Goal: Task Accomplishment & Management: Use online tool/utility

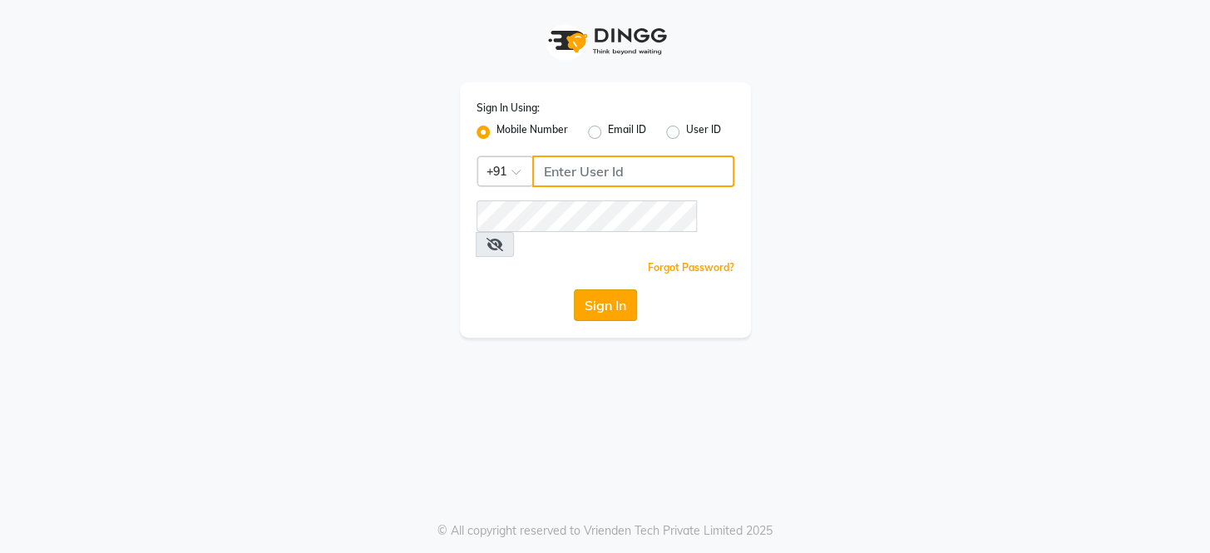
type input "8351088026"
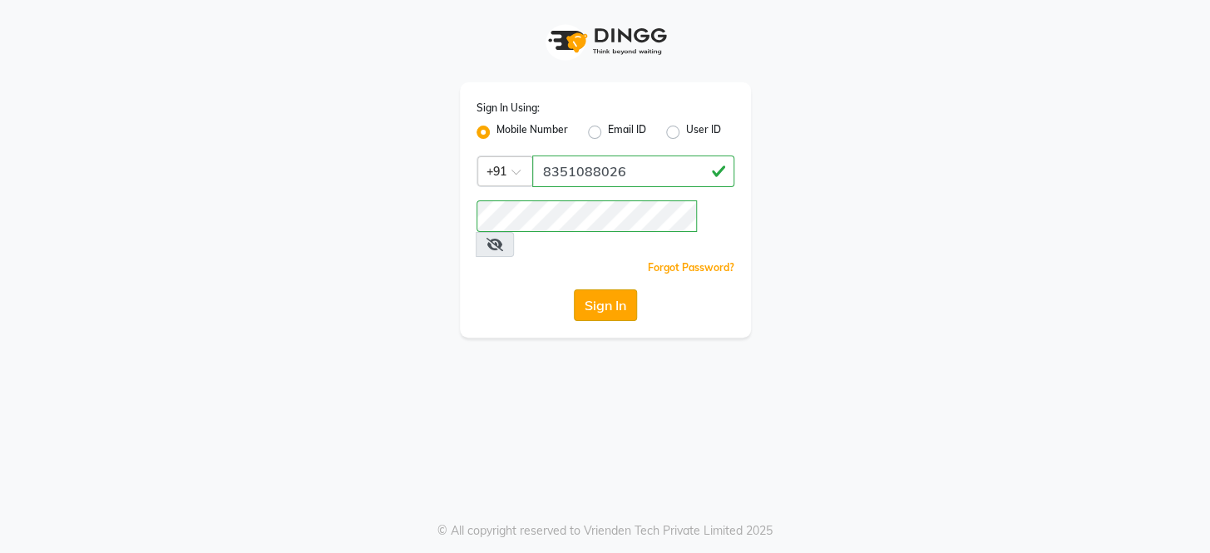
click at [592, 289] on button "Sign In" at bounding box center [605, 305] width 63 height 32
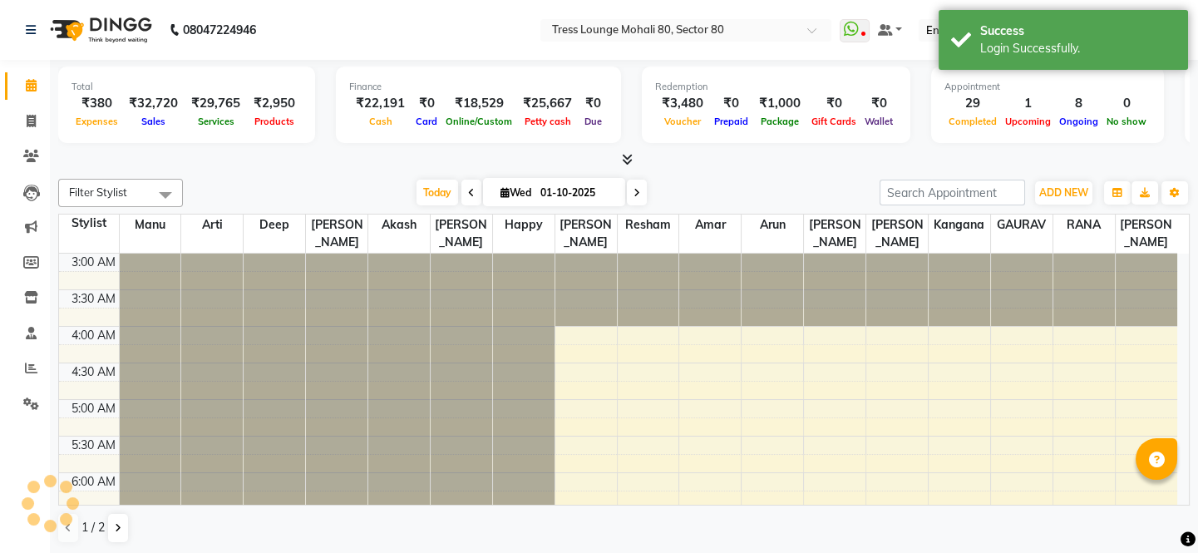
scroll to position [219, 0]
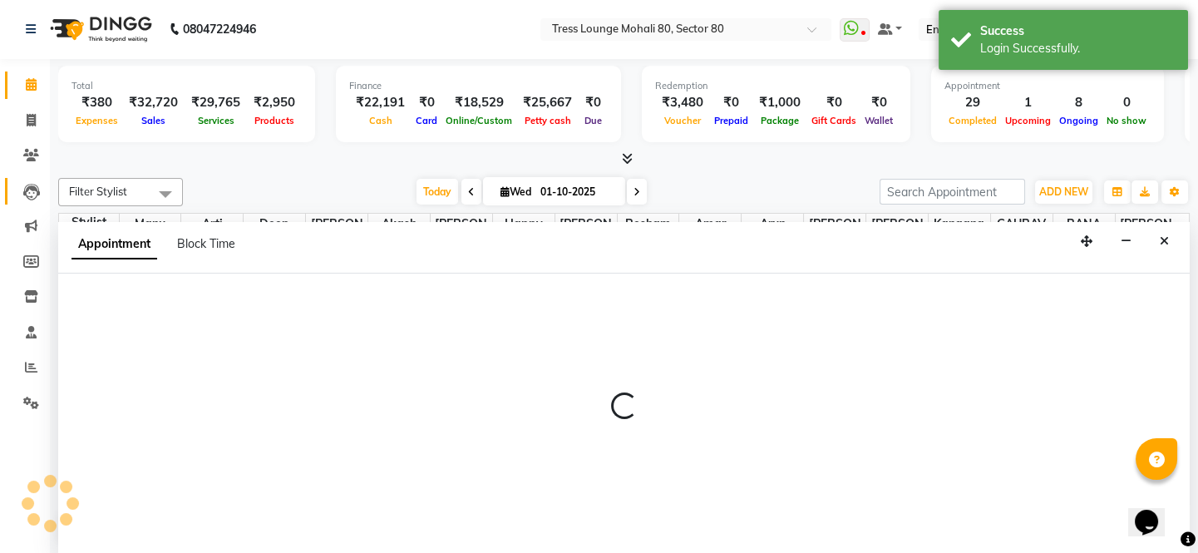
scroll to position [0, 0]
select select "59506"
select select "tentative"
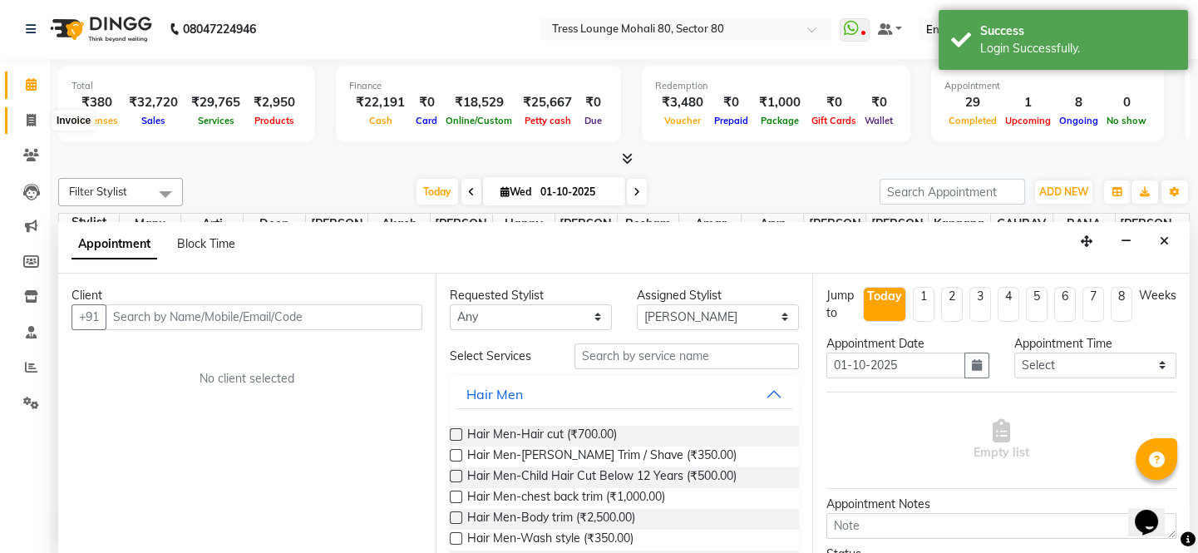
click at [32, 118] on icon at bounding box center [31, 120] width 9 height 12
select select "service"
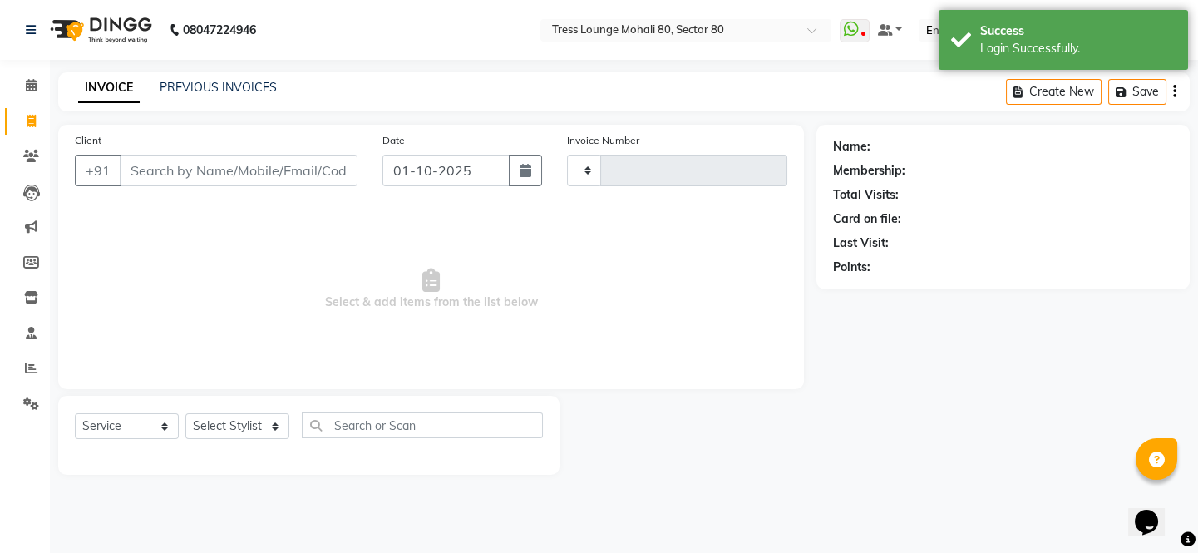
type input "4875"
select select "4973"
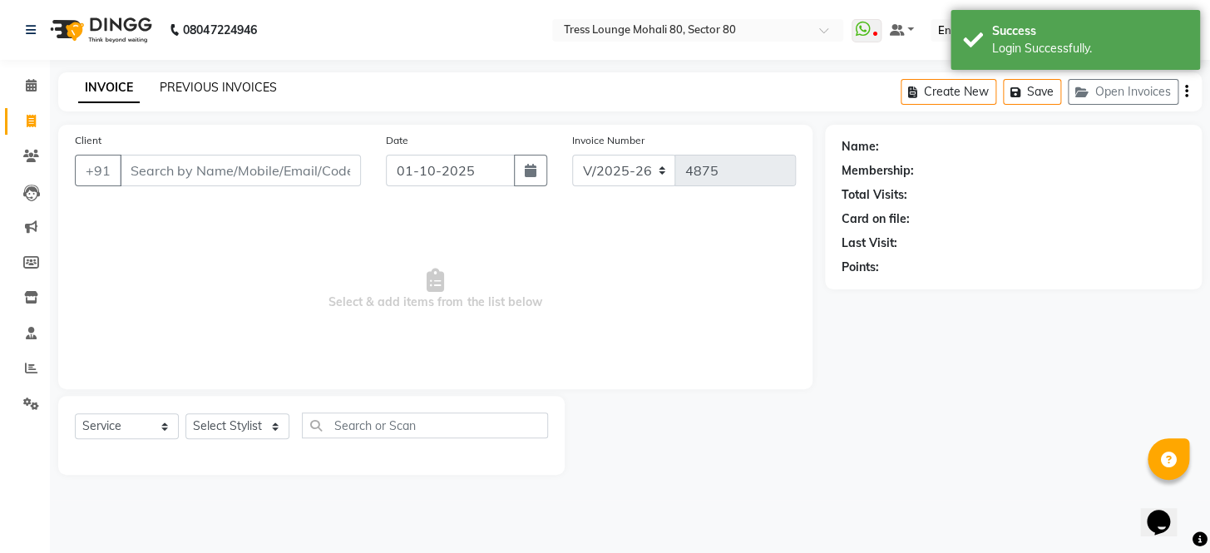
click at [226, 89] on link "PREVIOUS INVOICES" at bounding box center [218, 87] width 117 height 15
